Goal: Navigation & Orientation: Find specific page/section

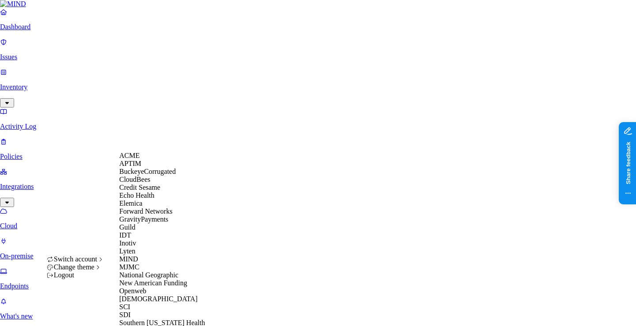
scroll to position [238, 0]
click at [151, 295] on div "[DEMOGRAPHIC_DATA]" at bounding box center [162, 299] width 86 height 8
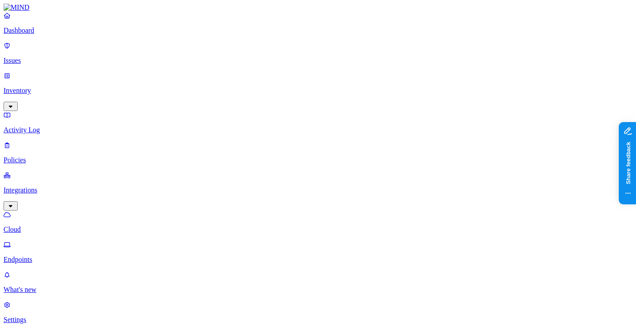
click at [72, 34] on link "Dashboard" at bounding box center [318, 22] width 629 height 23
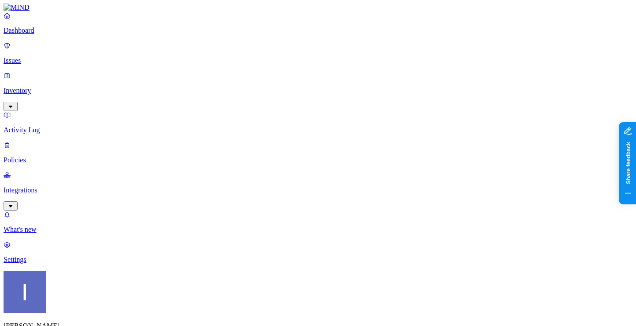
click at [58, 156] on p "Policies" at bounding box center [318, 160] width 629 height 8
click at [67, 126] on p "Activity Log" at bounding box center [318, 130] width 629 height 8
click at [68, 87] on p "Inventory" at bounding box center [318, 91] width 629 height 8
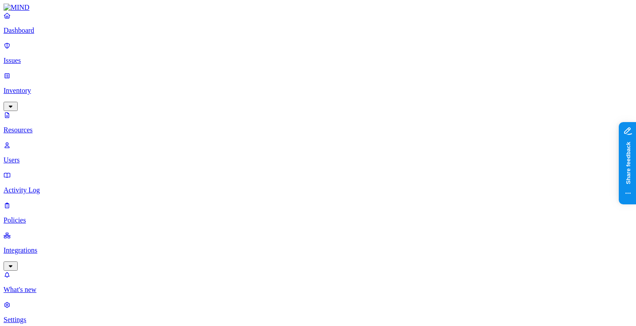
click at [60, 156] on p "Users" at bounding box center [318, 160] width 629 height 8
click at [64, 72] on link "Inventory" at bounding box center [318, 91] width 629 height 38
click at [69, 57] on p "Issues" at bounding box center [318, 61] width 629 height 8
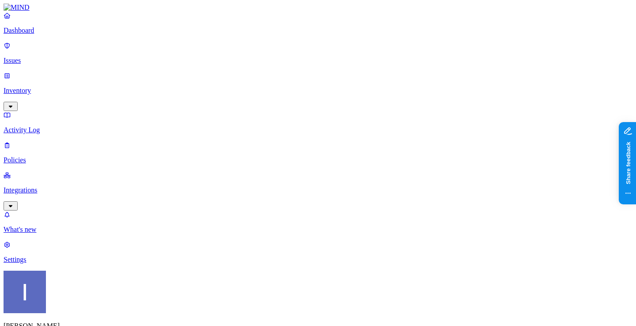
click at [80, 34] on p "Dashboard" at bounding box center [318, 31] width 629 height 8
click at [37, 186] on p "Integrations" at bounding box center [318, 190] width 629 height 8
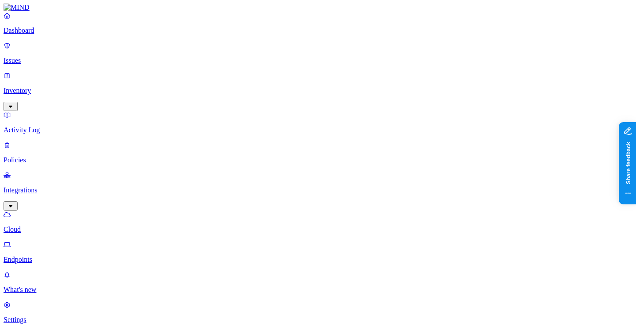
click at [52, 255] on p "Endpoints" at bounding box center [318, 259] width 629 height 8
click at [57, 156] on p "Policies" at bounding box center [318, 160] width 629 height 8
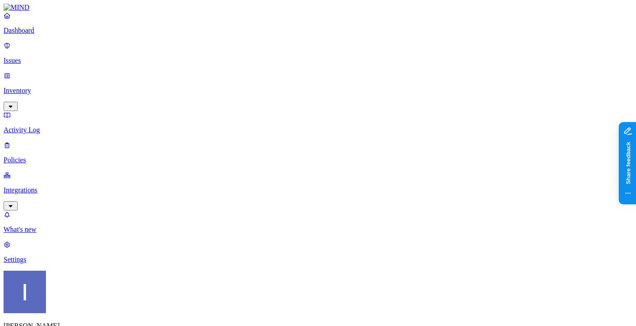
scroll to position [115, 0]
